Goal: Task Accomplishment & Management: Use online tool/utility

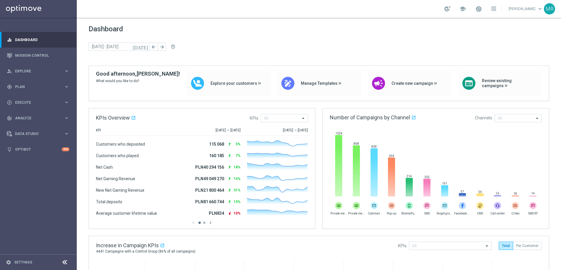
scroll to position [1, 0]
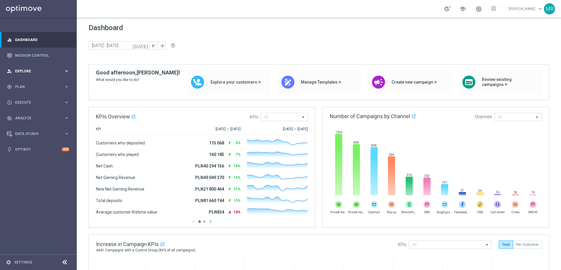
click at [43, 73] on div "person_search Explore" at bounding box center [35, 71] width 57 height 5
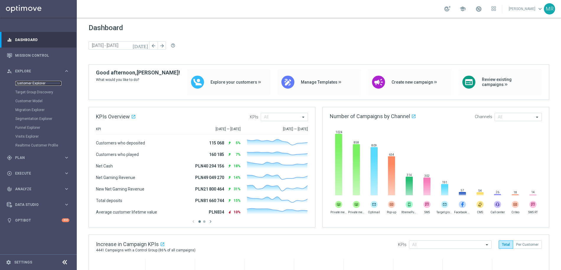
click at [43, 81] on link "Customer Explorer" at bounding box center [38, 83] width 46 height 5
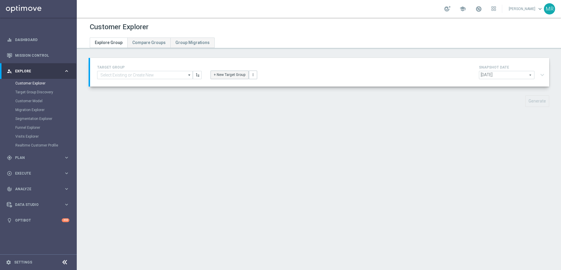
click at [242, 78] on button "+ New Target Group" at bounding box center [230, 75] width 38 height 8
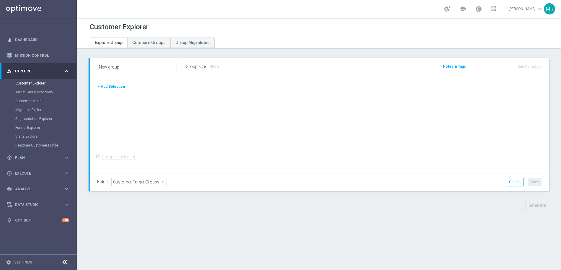
click at [116, 86] on button "+ Add Selection" at bounding box center [111, 86] width 28 height 6
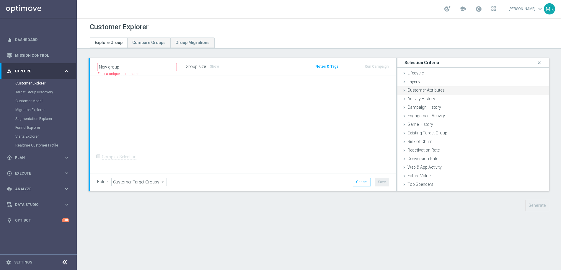
click at [419, 88] on span "Customer Attributes" at bounding box center [426, 90] width 37 height 5
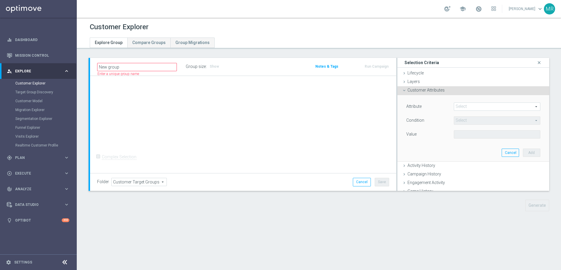
click at [461, 106] on span at bounding box center [497, 107] width 86 height 8
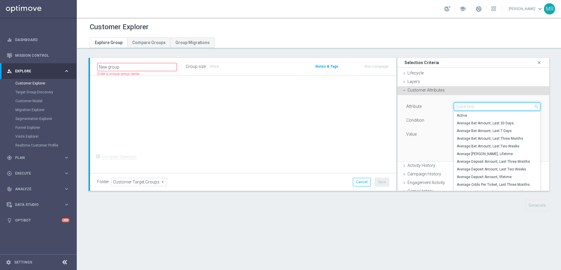
click at [465, 107] on input "search" at bounding box center [497, 107] width 87 height 8
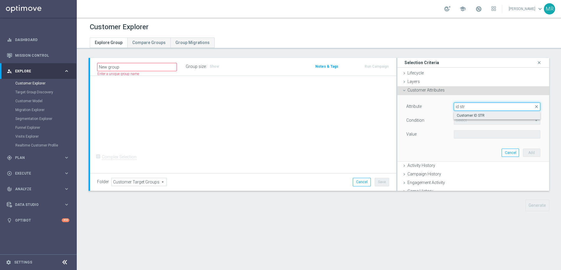
type input "id str"
click at [469, 113] on span "Customer ID STR" at bounding box center [497, 115] width 81 height 5
type input "Customer ID STR"
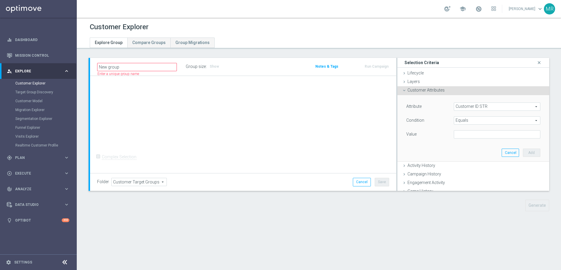
click at [470, 119] on span "Equals" at bounding box center [497, 121] width 86 height 8
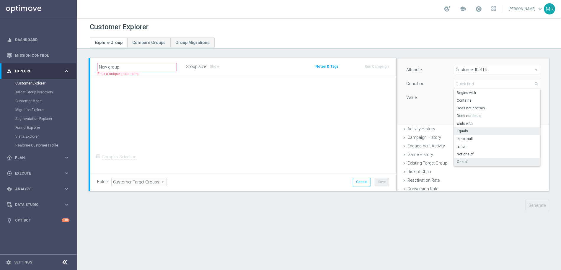
scroll to position [41, 0]
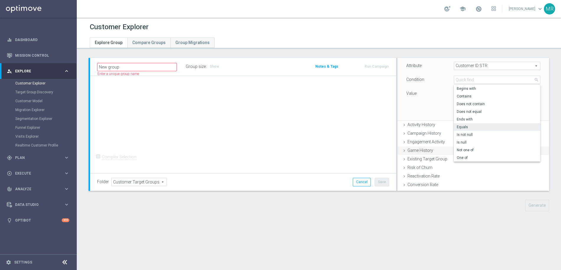
click at [482, 160] on span "One of" at bounding box center [497, 157] width 81 height 5
type input "One of"
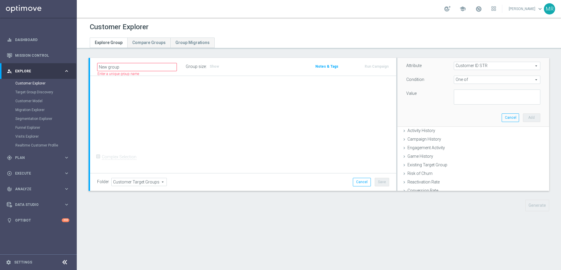
click at [477, 89] on div "Attribute Customer ID STR Customer ID STR arrow_drop_down search Condition One …" at bounding box center [473, 83] width 134 height 43
click at [479, 92] on textarea at bounding box center [497, 97] width 87 height 15
paste textarea "1813590, 1884613, 2868566, 3257112, 2997471, 1197055, 1126101, 604576, 1113982,…"
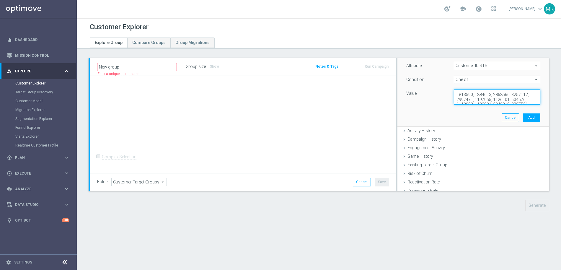
scroll to position [37, 0]
type textarea "1813590, 1884613, 2868566, 3257112, 2997471, 1197055, 1126101, 604576, 1113982,…"
click at [531, 118] on button "Add" at bounding box center [531, 117] width 17 height 8
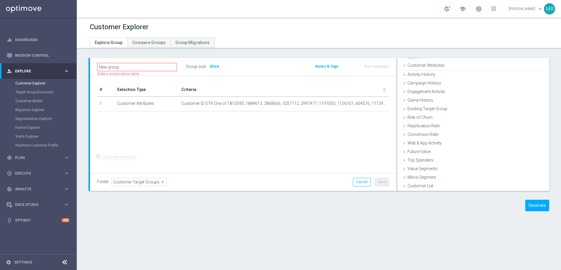
scroll to position [24, 0]
click at [532, 206] on button "Generate" at bounding box center [538, 206] width 24 height 12
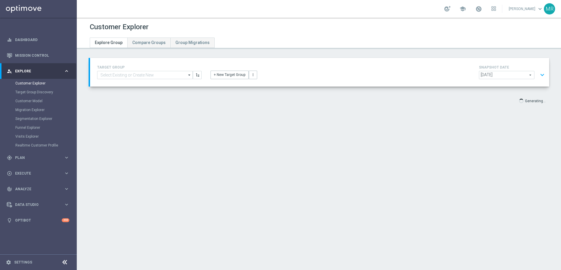
scroll to position [11, 0]
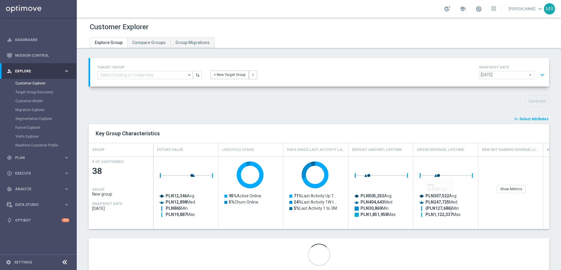
click at [542, 121] on span "Select Attributes" at bounding box center [534, 119] width 29 height 4
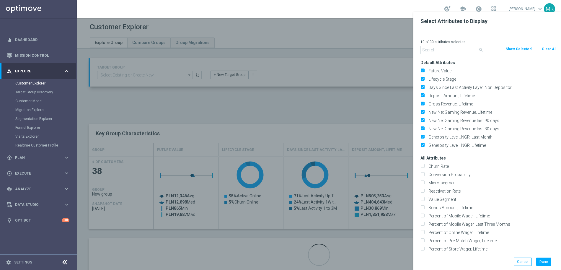
click at [539, 48] on div "Clear All" at bounding box center [549, 49] width 24 height 6
drag, startPoint x: 547, startPoint y: 51, endPoint x: 504, endPoint y: 51, distance: 43.1
click at [547, 51] on button "Clear All" at bounding box center [549, 49] width 16 height 6
checkbox input "false"
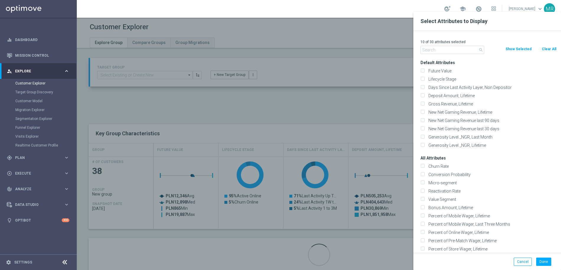
checkbox input "false"
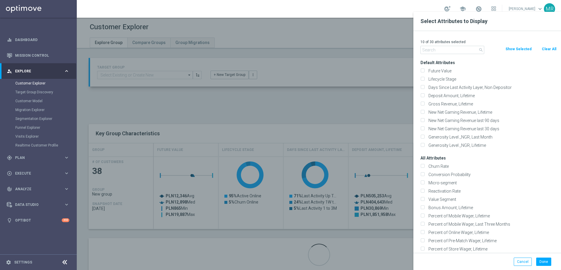
checkbox input "false"
click at [460, 50] on input "text" at bounding box center [453, 50] width 64 height 8
click at [460, 51] on input "text" at bounding box center [453, 50] width 64 height 8
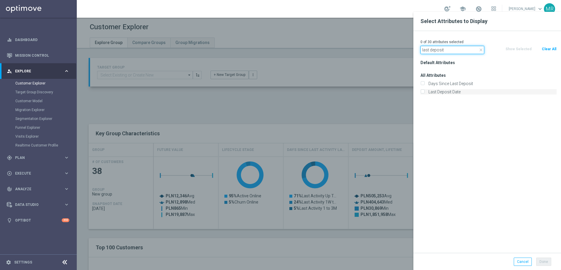
type input "last deposit"
click at [450, 92] on label "Last Deposit Date" at bounding box center [492, 91] width 130 height 5
click at [425, 92] on input "Last Deposit Date" at bounding box center [423, 93] width 4 height 4
checkbox input "true"
click at [546, 264] on button "Done" at bounding box center [543, 262] width 15 height 8
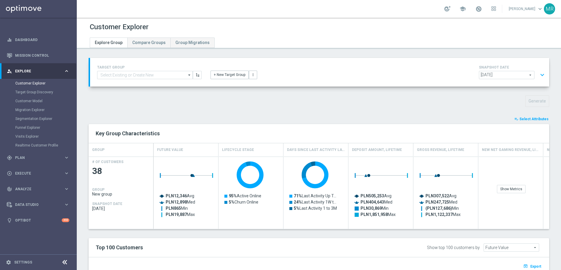
type input "Search"
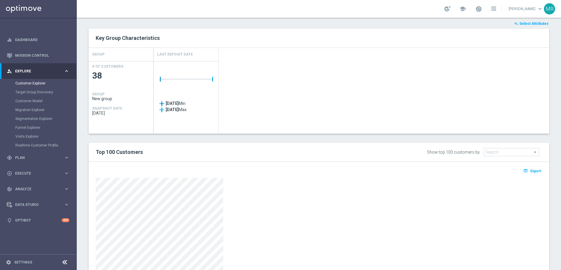
scroll to position [146, 0]
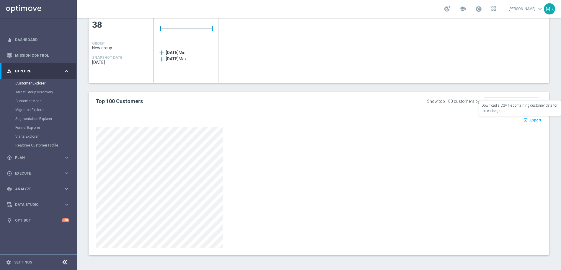
click at [540, 121] on span "Export" at bounding box center [536, 120] width 11 height 4
